Goal: Check status: Check status

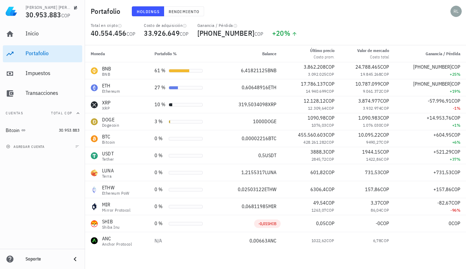
drag, startPoint x: 459, startPoint y: 185, endPoint x: 325, endPoint y: 35, distance: 201.1
click at [325, 35] on div "Total en cripto 40.554.456 COP Costo de adquisición 33.926.649 COP Ganancia / P…" at bounding box center [275, 34] width 378 height 23
